Goal: Entertainment & Leisure: Consume media (video, audio)

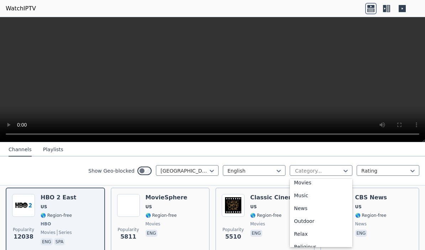
scroll to position [201, 0]
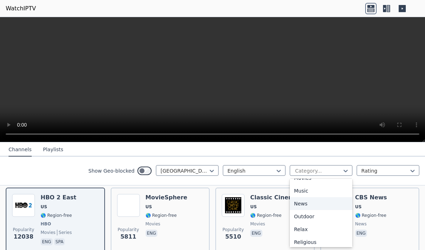
click at [307, 205] on div "News" at bounding box center [321, 203] width 63 height 13
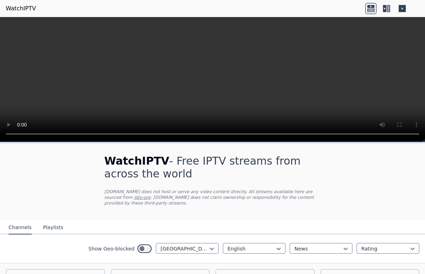
click at [387, 6] on icon at bounding box center [389, 8] width 4 height 7
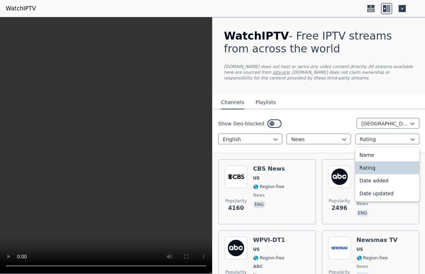
click at [400, 179] on div "Date added" at bounding box center [387, 180] width 64 height 13
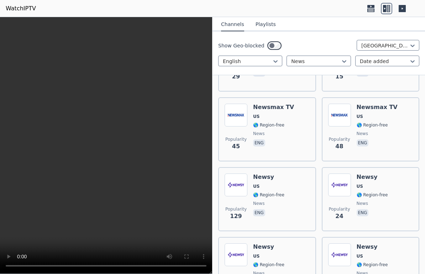
scroll to position [786, 0]
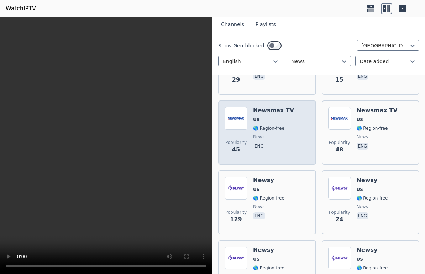
click at [291, 119] on div "Popularity 45 Newsmax TV US 🌎 Region-free news eng" at bounding box center [267, 132] width 85 height 51
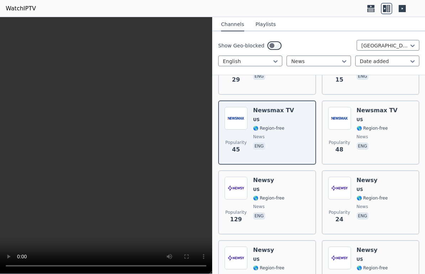
click at [106, 141] on video at bounding box center [106, 145] width 212 height 257
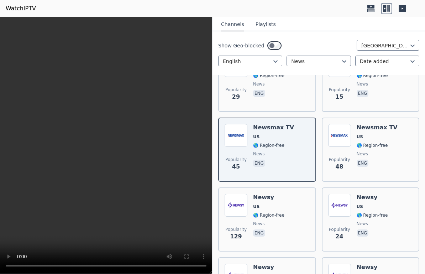
scroll to position [774, 0]
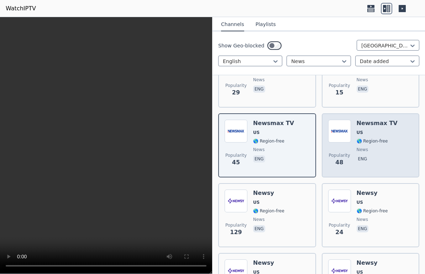
click at [382, 138] on span "🌎 Region-free" at bounding box center [372, 141] width 31 height 6
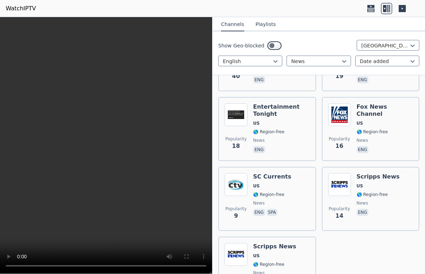
scroll to position [3279, 0]
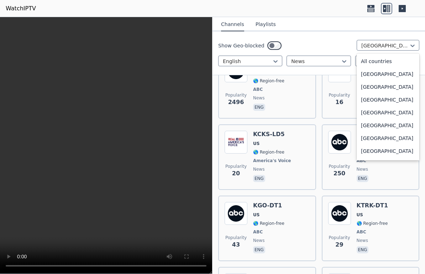
scroll to position [2446, 0]
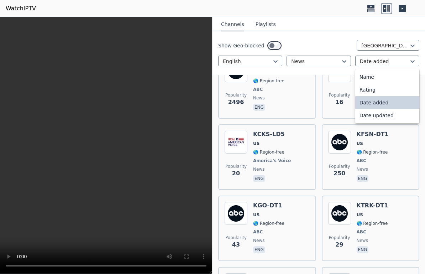
click at [390, 114] on div "Date updated" at bounding box center [387, 115] width 64 height 13
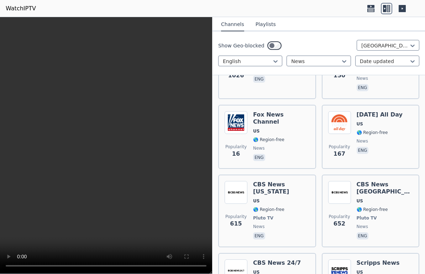
scroll to position [644, 0]
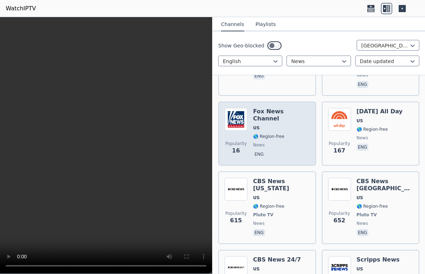
click at [289, 118] on div "[PERSON_NAME] US 🌎 Region-free news eng" at bounding box center [281, 133] width 57 height 51
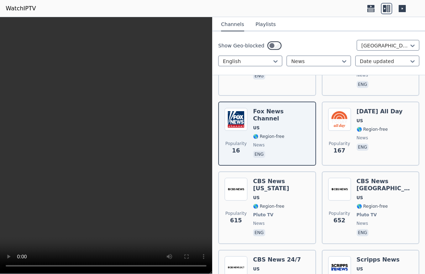
click at [206, 22] on video at bounding box center [106, 145] width 212 height 257
click at [204, 24] on video at bounding box center [106, 145] width 212 height 257
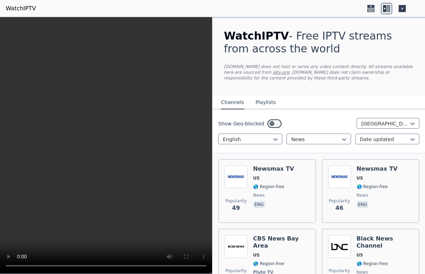
scroll to position [0, 0]
click at [375, 9] on icon at bounding box center [370, 8] width 11 height 11
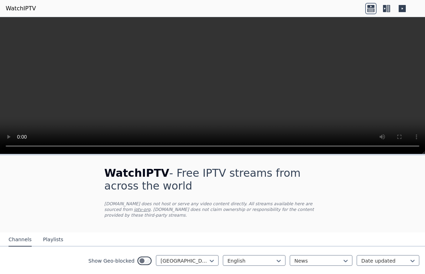
click at [212, 86] on video at bounding box center [212, 85] width 425 height 137
click at [400, 8] on icon at bounding box center [402, 8] width 7 height 7
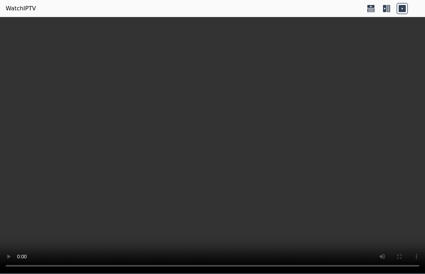
click at [215, 147] on video at bounding box center [212, 145] width 425 height 257
click at [214, 141] on video at bounding box center [212, 145] width 425 height 257
click at [405, 1] on header "WatchIPTV" at bounding box center [212, 8] width 425 height 17
click at [368, 8] on icon at bounding box center [370, 8] width 11 height 11
